Goal: Feedback & Contribution: Leave review/rating

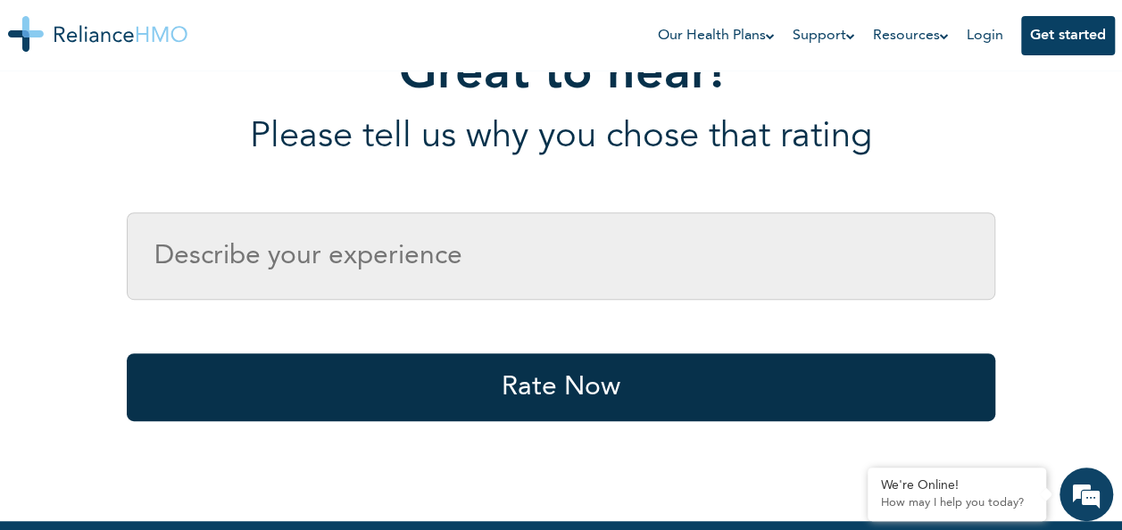
scroll to position [357, 0]
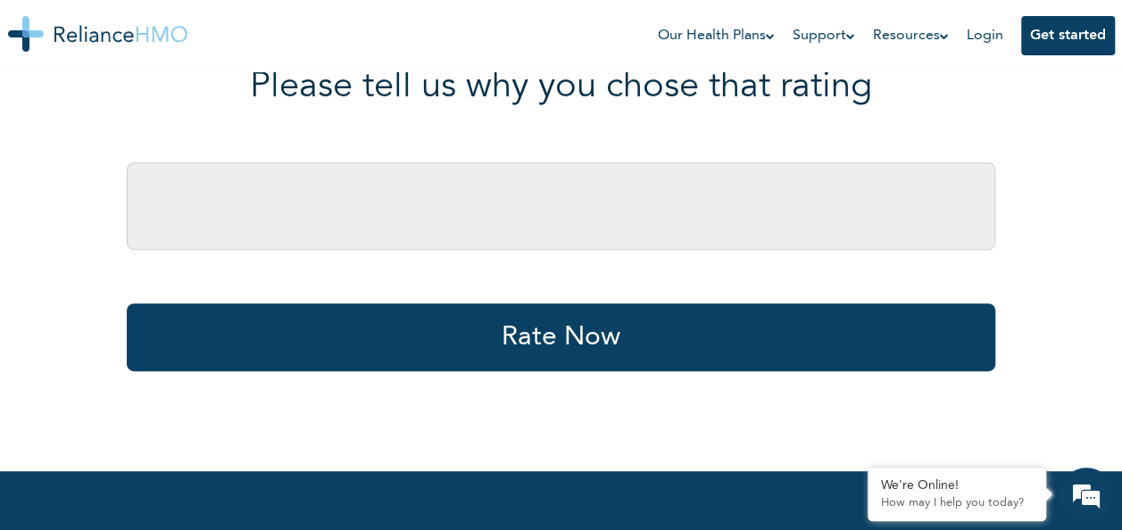
click at [178, 203] on input "text" at bounding box center [561, 205] width 868 height 87
click at [207, 207] on input "its p\okay" at bounding box center [561, 205] width 868 height 87
click at [326, 221] on input "It's okay" at bounding box center [561, 205] width 868 height 87
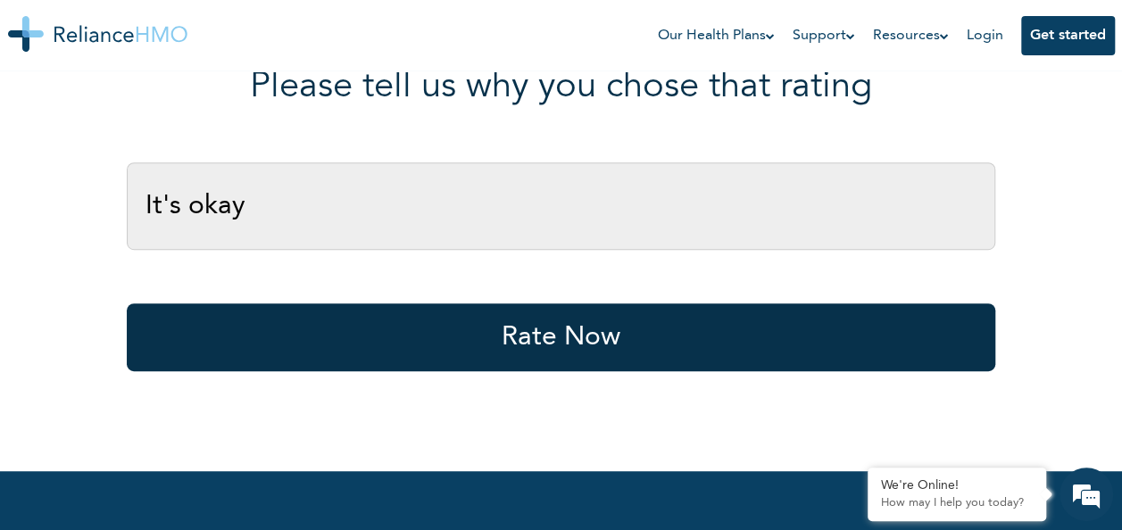
type input "It's okay"
click at [617, 346] on button "Rate Now" at bounding box center [561, 337] width 868 height 68
